Goal: Transaction & Acquisition: Purchase product/service

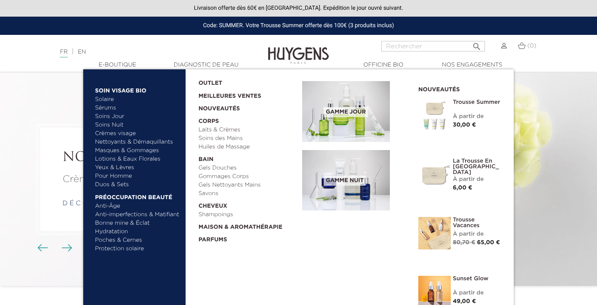
click at [117, 117] on link "Soins Jour" at bounding box center [137, 116] width 85 height 9
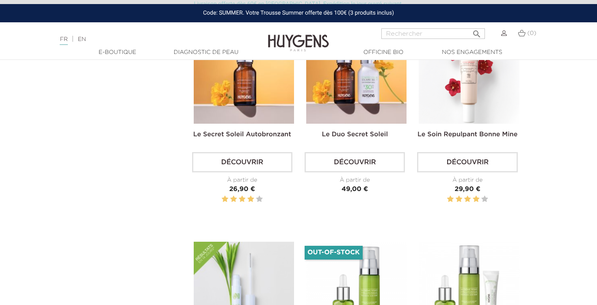
scroll to position [1149, 0]
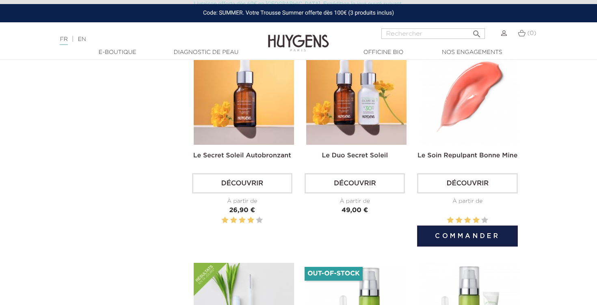
click at [505, 153] on link "Le Soin Repulpant Bonne Mine" at bounding box center [467, 156] width 100 height 6
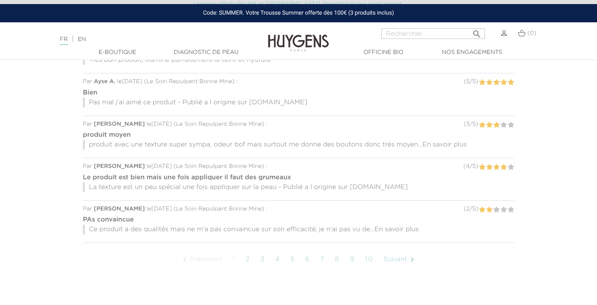
scroll to position [569, 0]
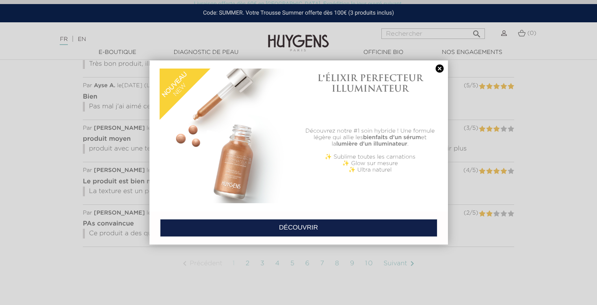
click at [439, 67] on link at bounding box center [439, 69] width 11 height 9
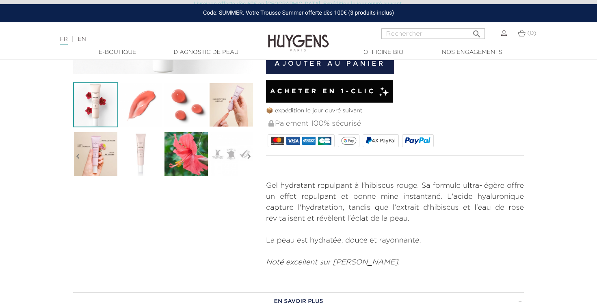
scroll to position [0, 0]
